Goal: Navigation & Orientation: Find specific page/section

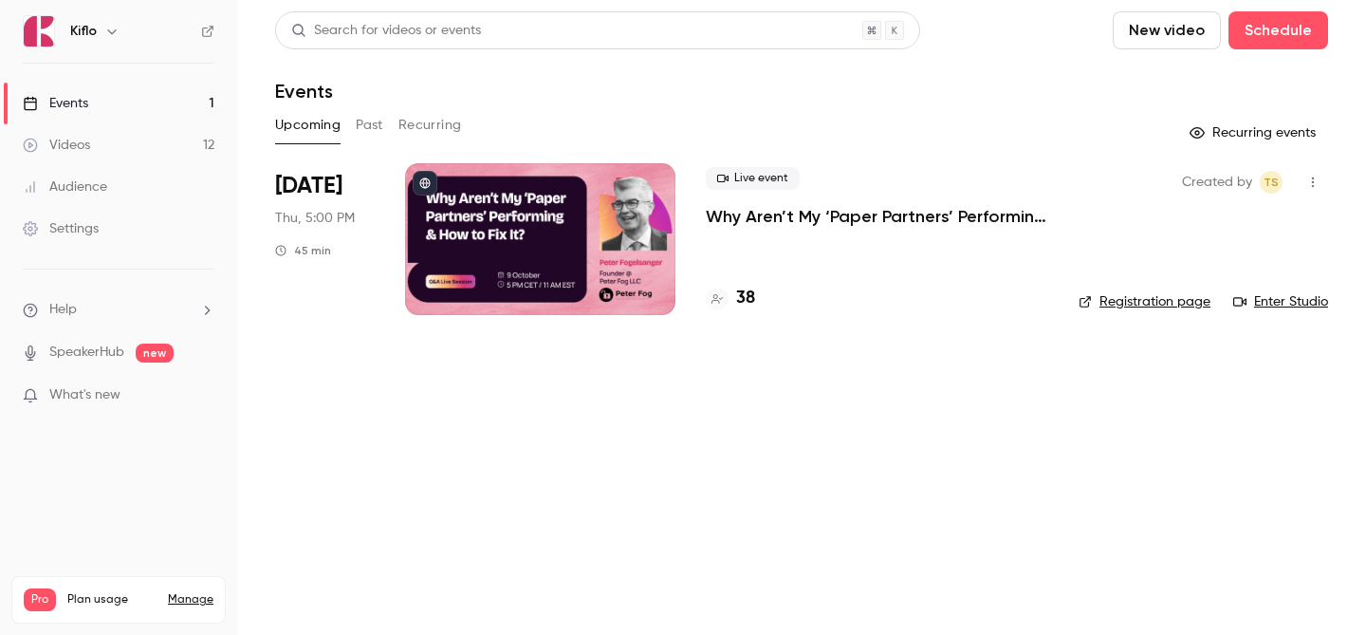
click at [150, 129] on link "Videos 12" at bounding box center [118, 145] width 237 height 42
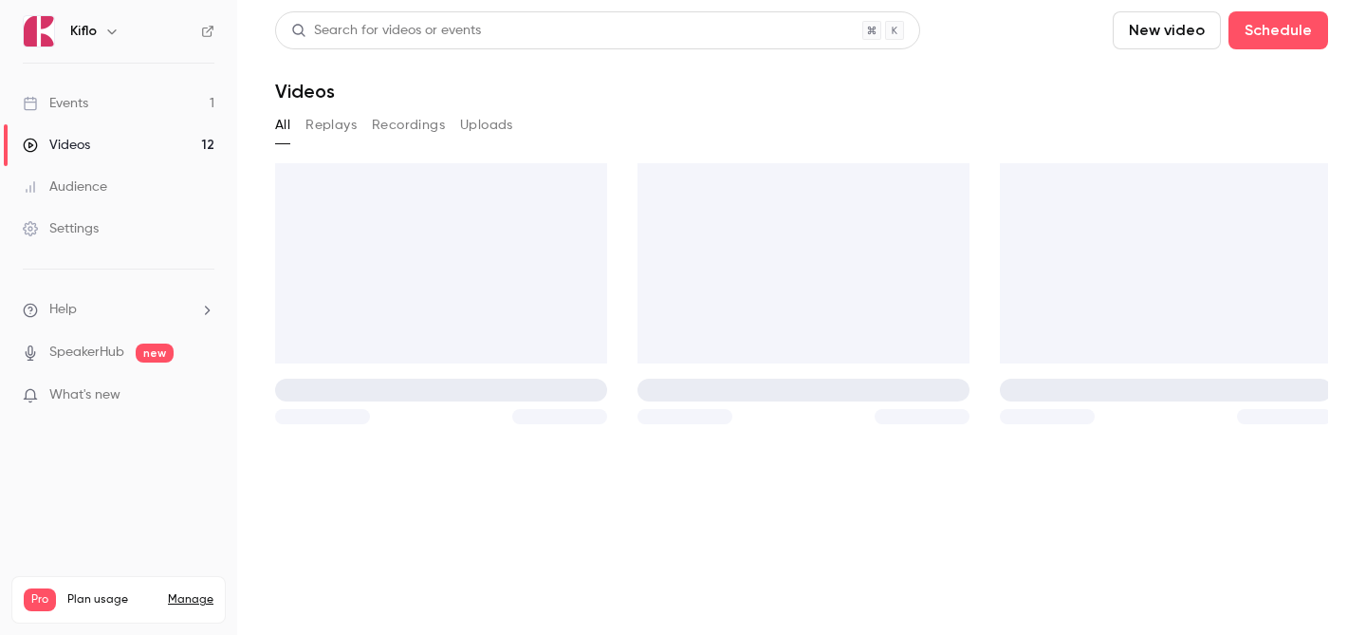
click at [139, 107] on link "Events 1" at bounding box center [118, 104] width 237 height 42
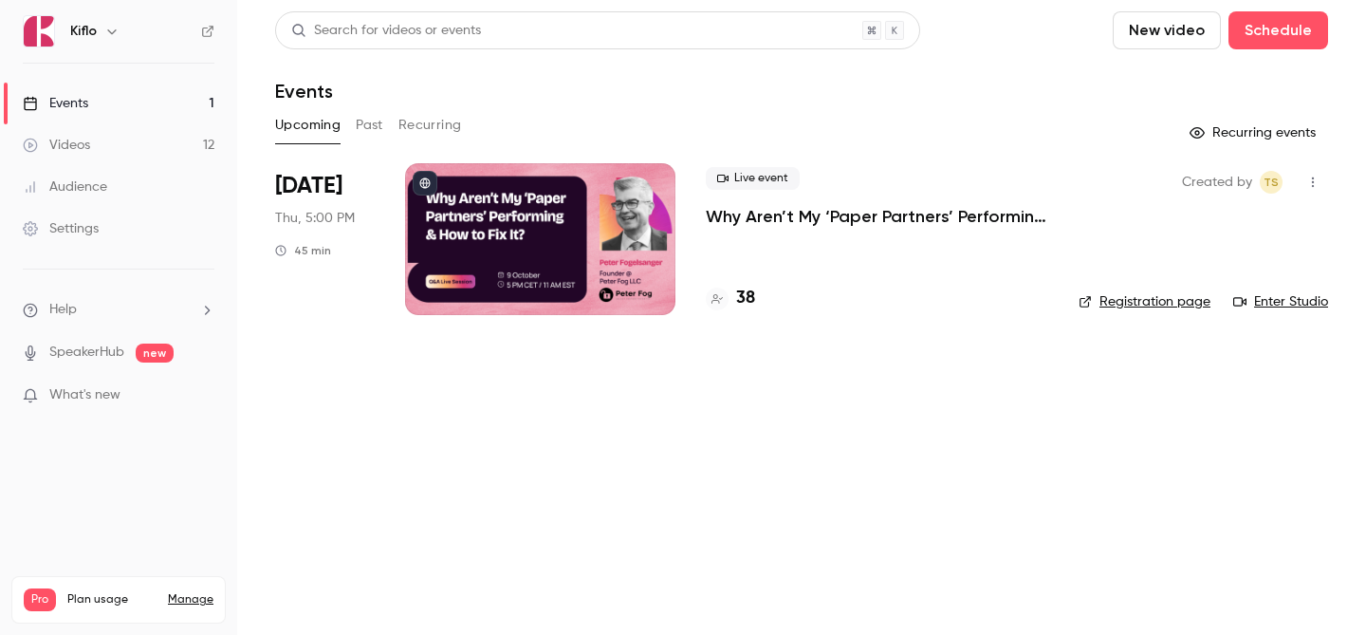
click at [731, 304] on div "38" at bounding box center [730, 299] width 49 height 26
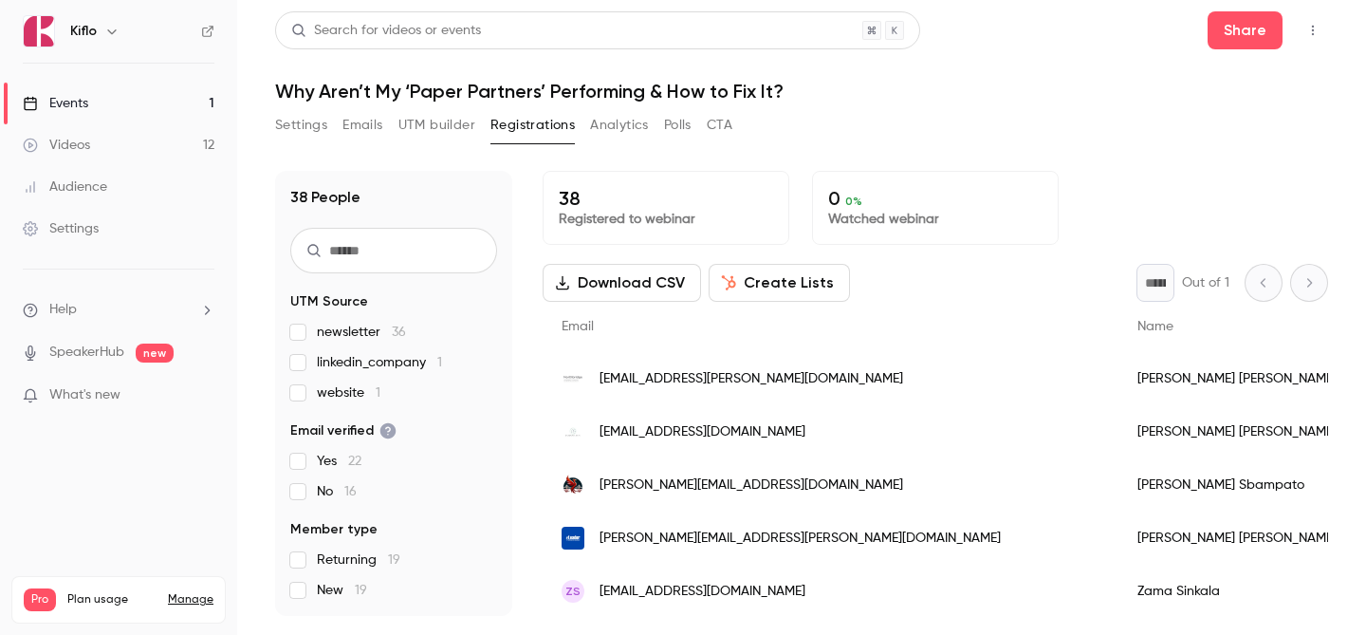
click at [323, 389] on span "website 1" at bounding box center [349, 392] width 64 height 19
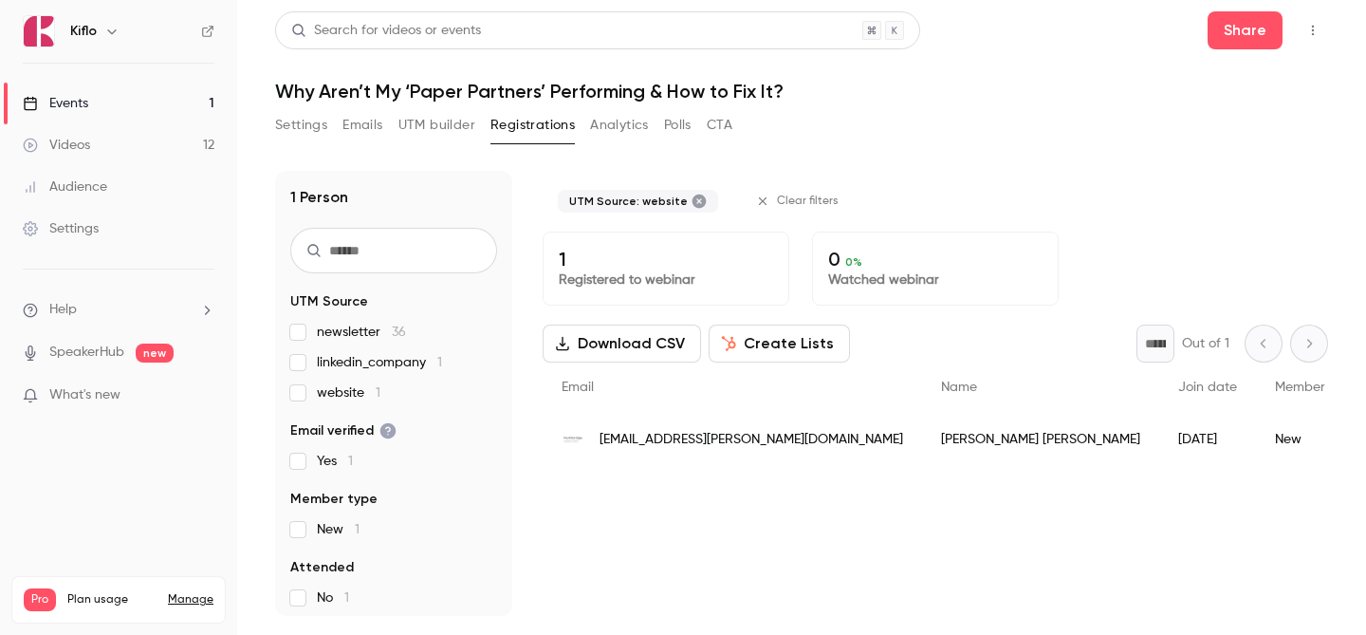
click at [323, 389] on span "website 1" at bounding box center [349, 392] width 64 height 19
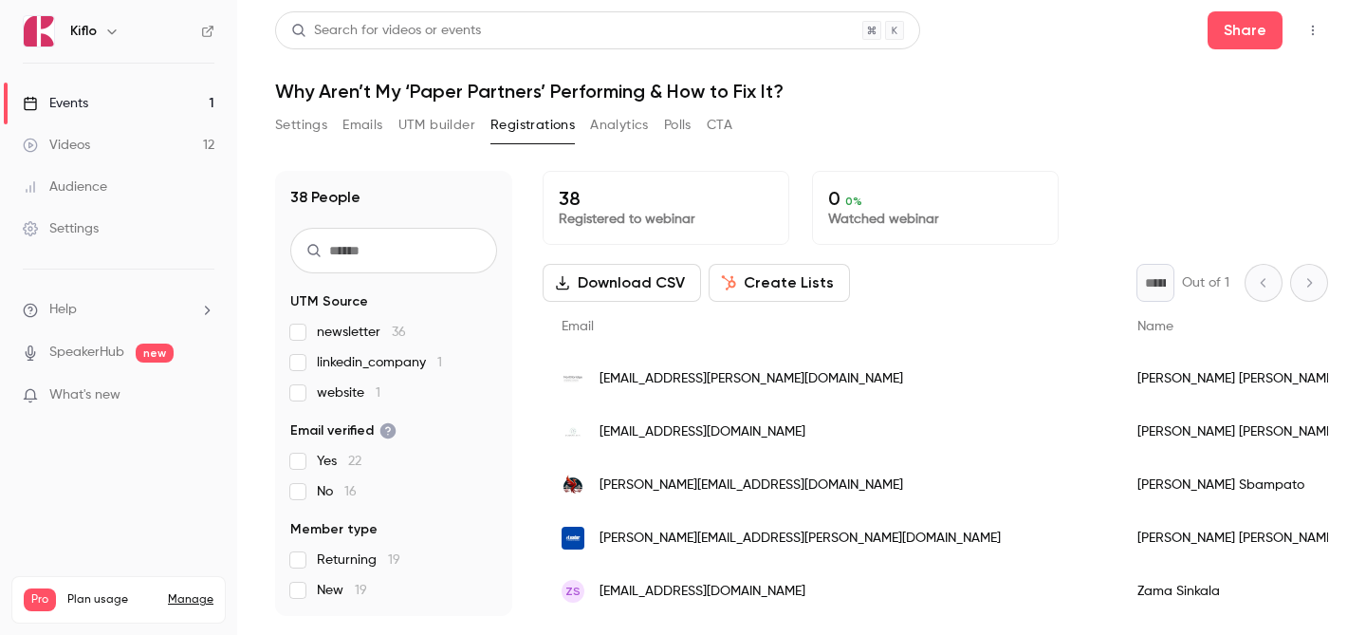
click at [189, 104] on link "Events 1" at bounding box center [118, 104] width 237 height 42
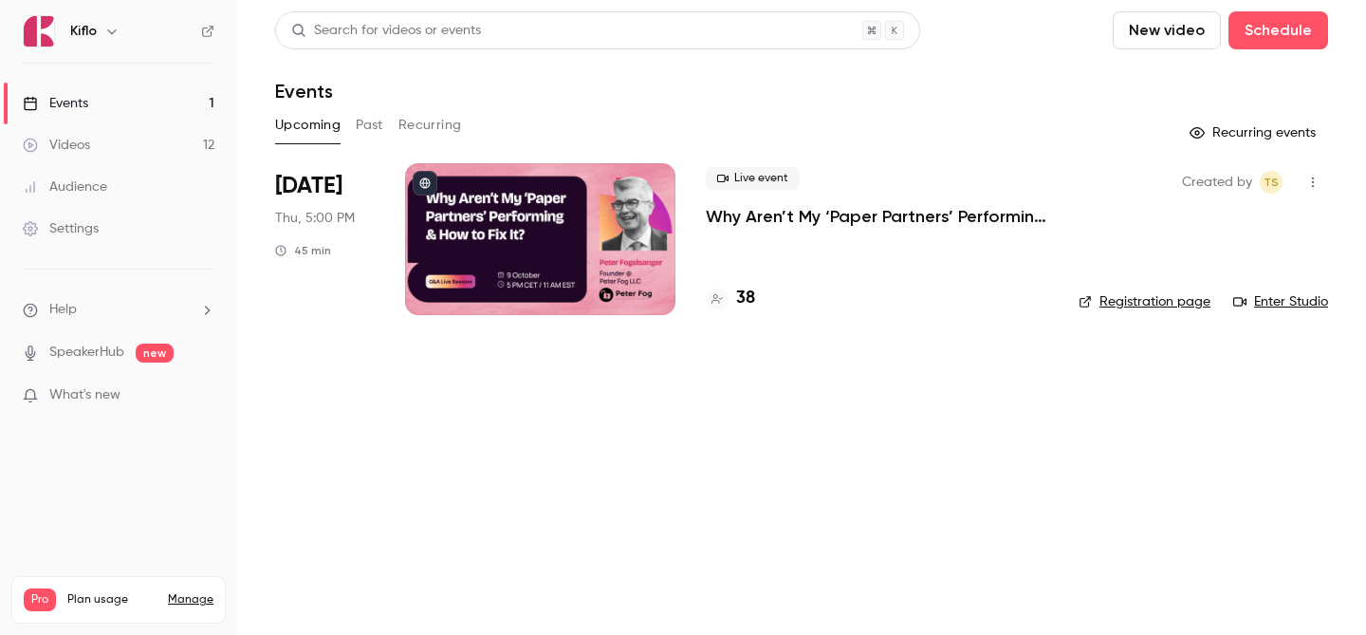
click at [702, 365] on main "Search for videos or events New video Schedule Events Upcoming Past Recurring R…" at bounding box center [801, 317] width 1129 height 635
click at [746, 351] on main "Search for videos or events New video Schedule Events Upcoming Past Recurring R…" at bounding box center [801, 317] width 1129 height 635
click at [391, 407] on main "Search for videos or events New video Schedule Events Upcoming Past Recurring R…" at bounding box center [801, 317] width 1129 height 635
click at [180, 149] on link "Videos 12" at bounding box center [118, 145] width 237 height 42
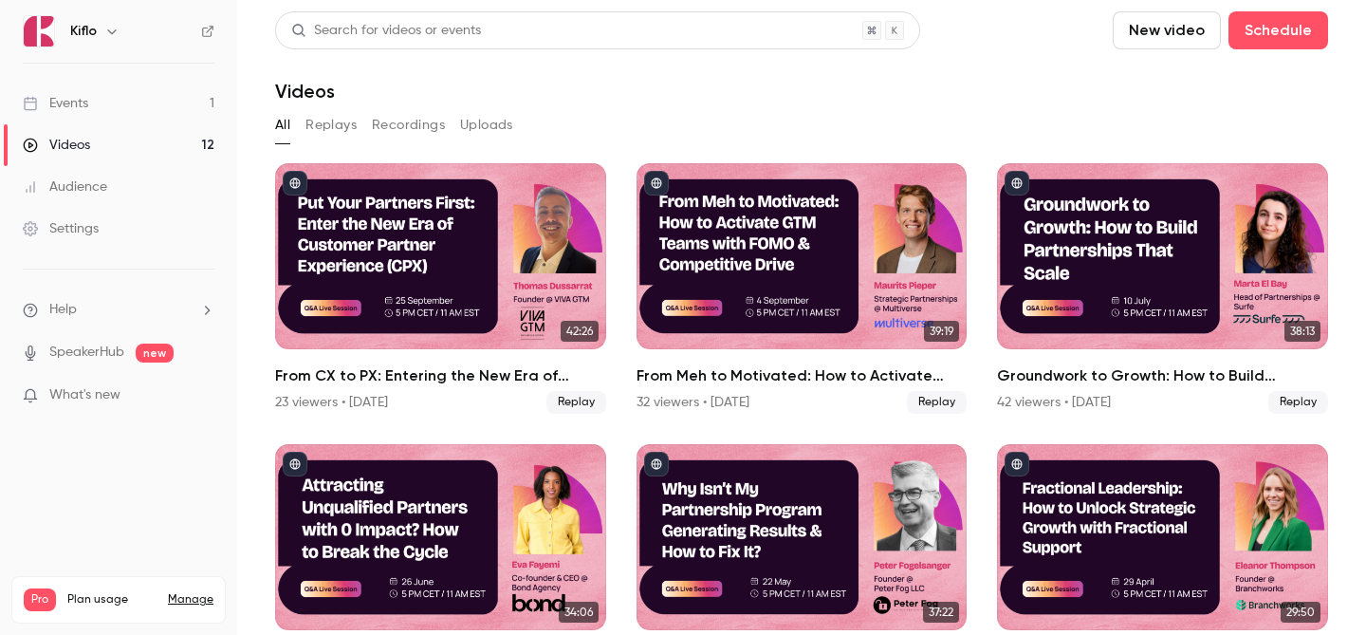
click at [163, 114] on link "Events 1" at bounding box center [118, 104] width 237 height 42
